Goal: Information Seeking & Learning: Learn about a topic

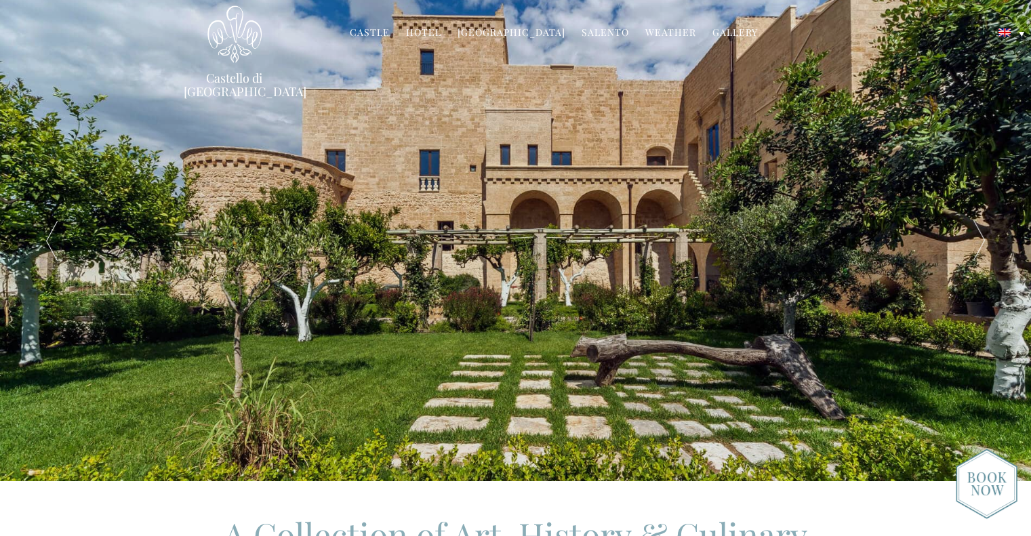
click at [434, 37] on link "Hotel" at bounding box center [423, 34] width 35 height 16
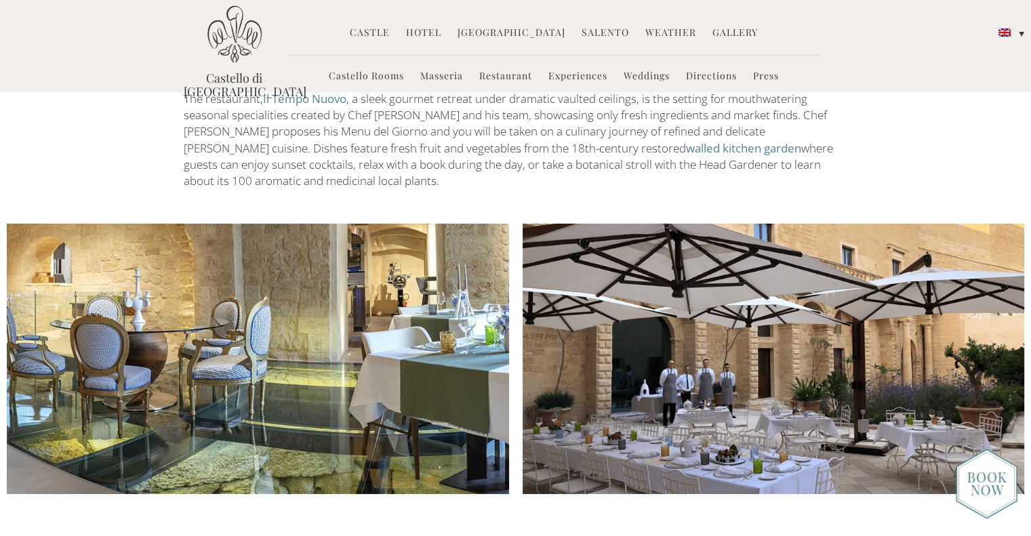
scroll to position [949, 0]
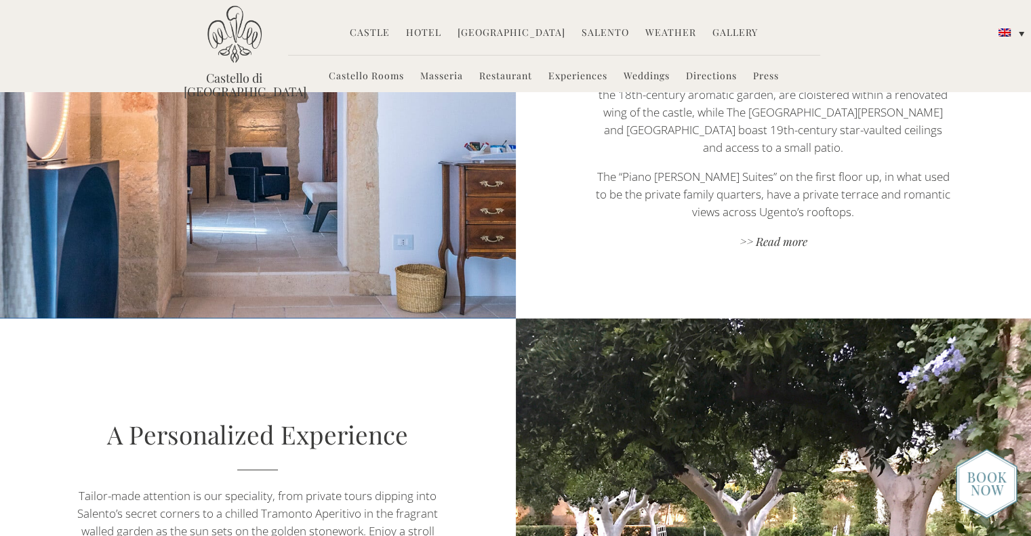
click at [653, 33] on link "Weather" at bounding box center [670, 34] width 51 height 16
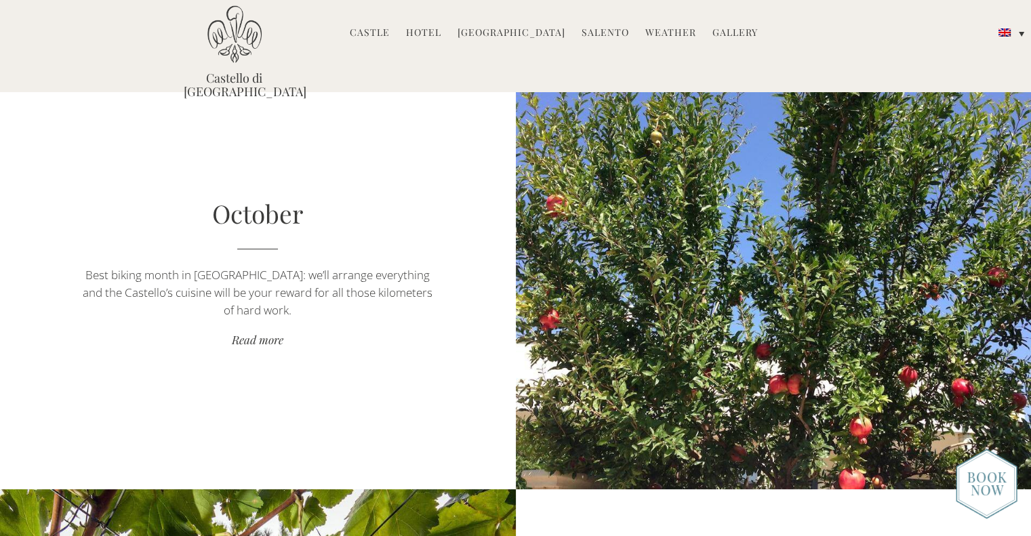
scroll to position [4405, 0]
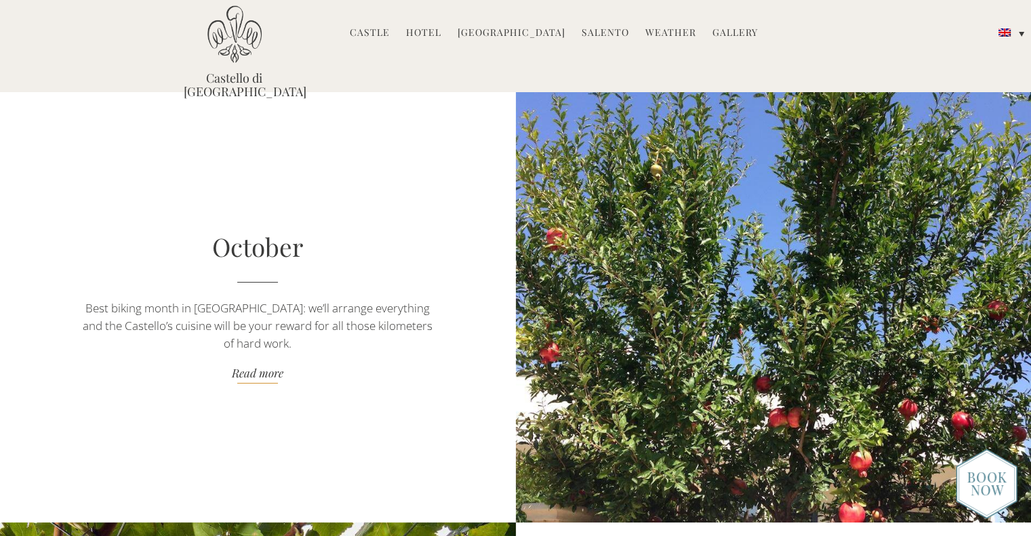
click at [242, 371] on link "Read more" at bounding box center [257, 374] width 361 height 18
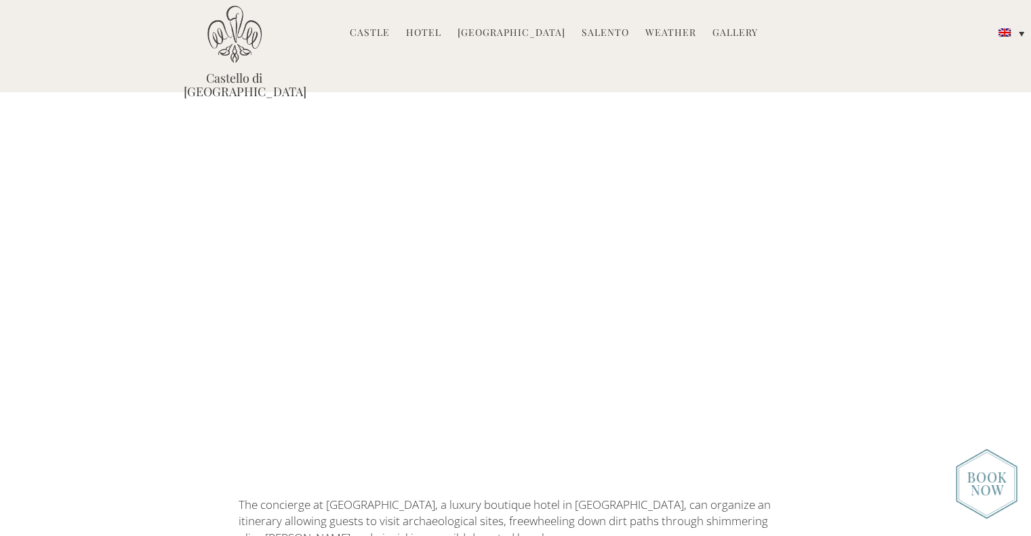
scroll to position [339, 0]
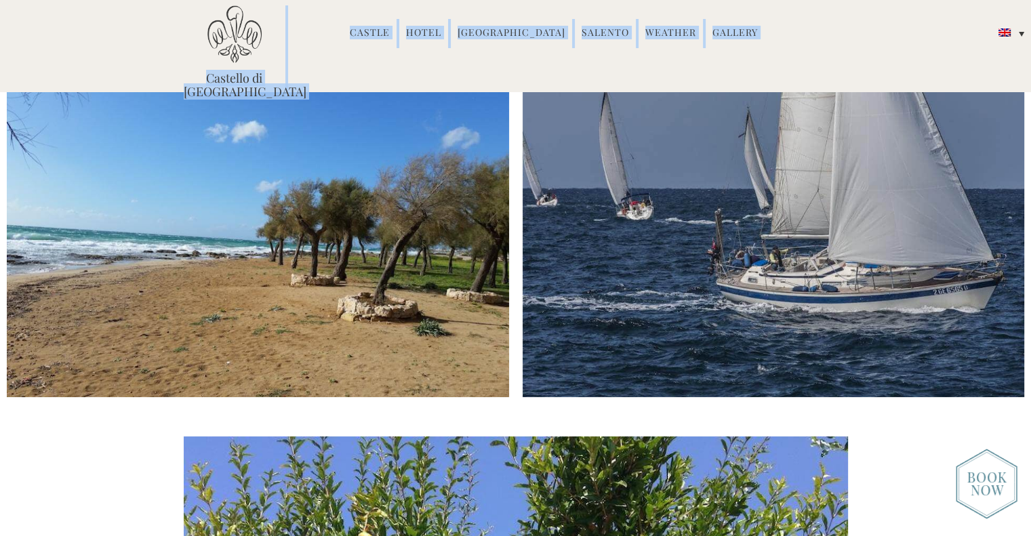
drag, startPoint x: 291, startPoint y: 79, endPoint x: 188, endPoint y: 82, distance: 103.7
click at [188, 82] on div "Castello di Ugento MENU Castle History Frescoes Museum Garden Family Timeline o…" at bounding box center [515, 50] width 684 height 91
copy div "Castello di Ugento MENU Castle History Frescoes Museum Garden Family Timeline o…"
